Goal: Task Accomplishment & Management: Use online tool/utility

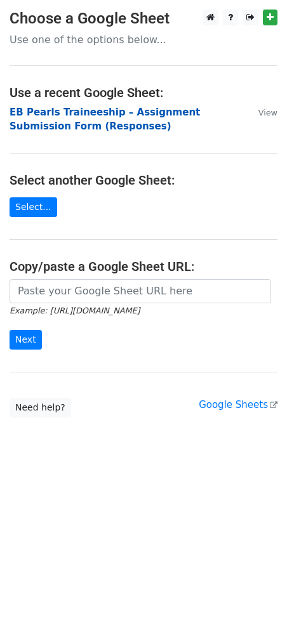
click at [84, 115] on strong "EB Pearls Traineeship – Assignment Submission Form (Responses)" at bounding box center [105, 120] width 190 height 26
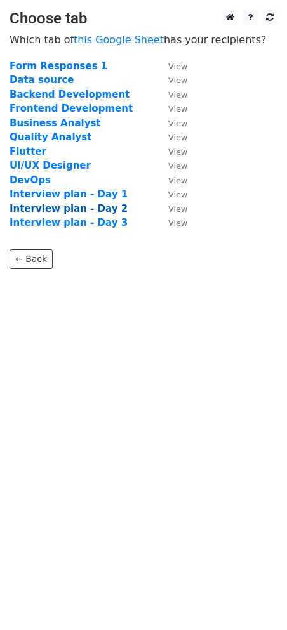
click at [66, 211] on strong "Interview plan - Day 2" at bounding box center [69, 208] width 118 height 11
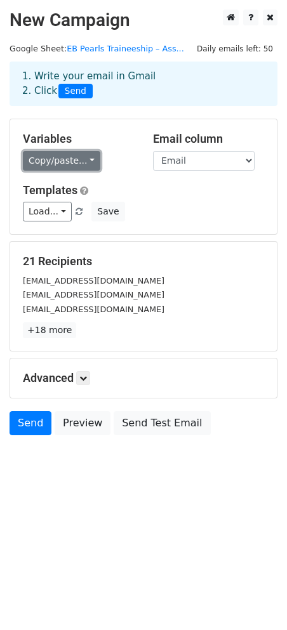
click at [78, 165] on link "Copy/paste..." at bounding box center [61, 161] width 77 height 20
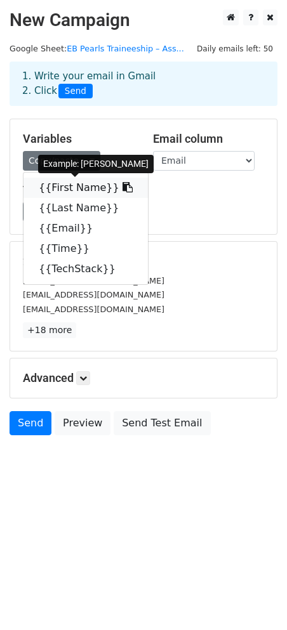
click at [55, 185] on link "{{First Name}}" at bounding box center [85, 188] width 124 height 20
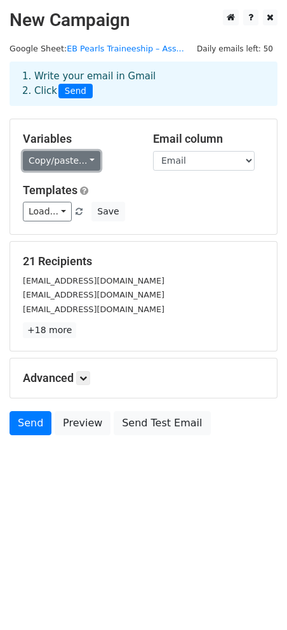
click at [72, 166] on link "Copy/paste..." at bounding box center [61, 161] width 77 height 20
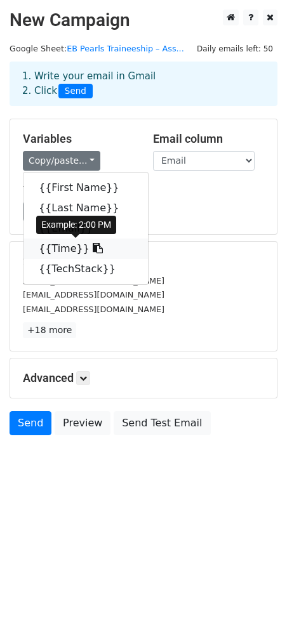
click at [62, 254] on link "{{Time}}" at bounding box center [85, 249] width 124 height 20
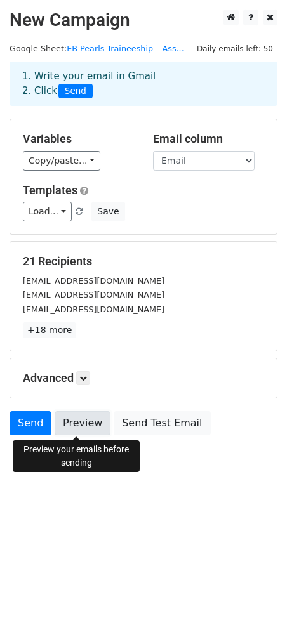
click at [77, 414] on link "Preview" at bounding box center [83, 423] width 56 height 24
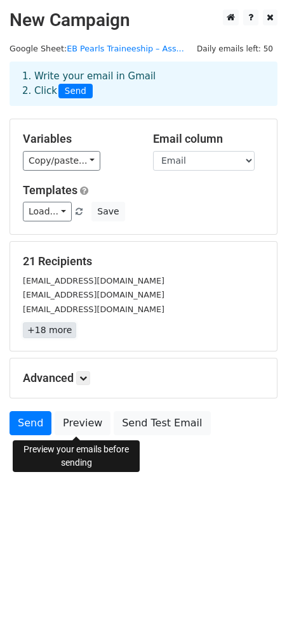
click at [60, 337] on link "+18 more" at bounding box center [49, 330] width 53 height 16
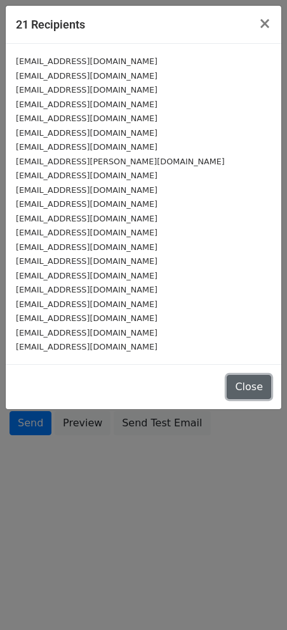
click at [251, 382] on button "Close" at bounding box center [248, 387] width 44 height 24
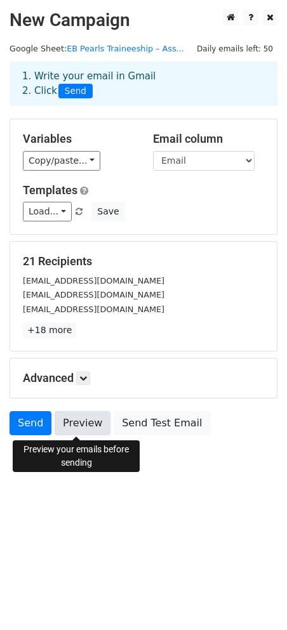
click at [68, 424] on link "Preview" at bounding box center [83, 423] width 56 height 24
click at [90, 424] on link "Preview" at bounding box center [83, 423] width 56 height 24
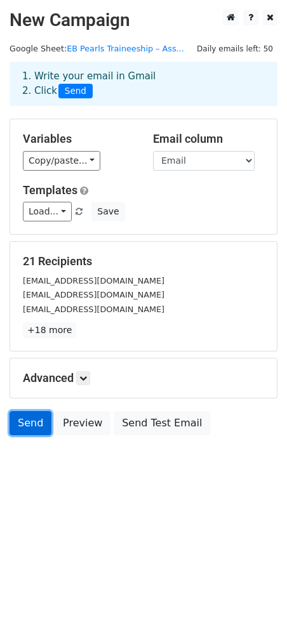
click at [23, 417] on link "Send" at bounding box center [31, 423] width 42 height 24
